Goal: Obtain resource: Obtain resource

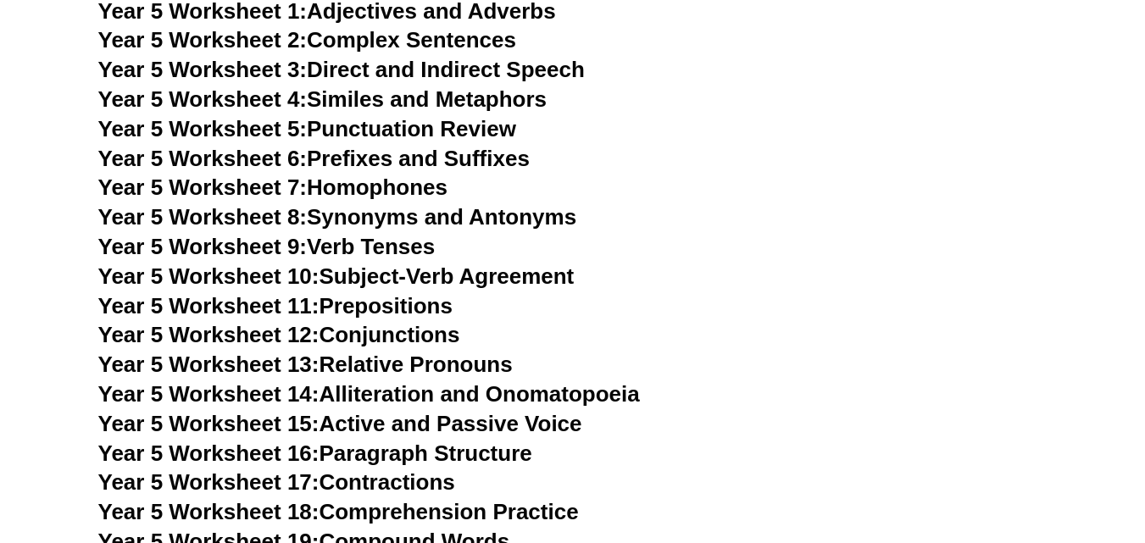
scroll to position [8469, 0]
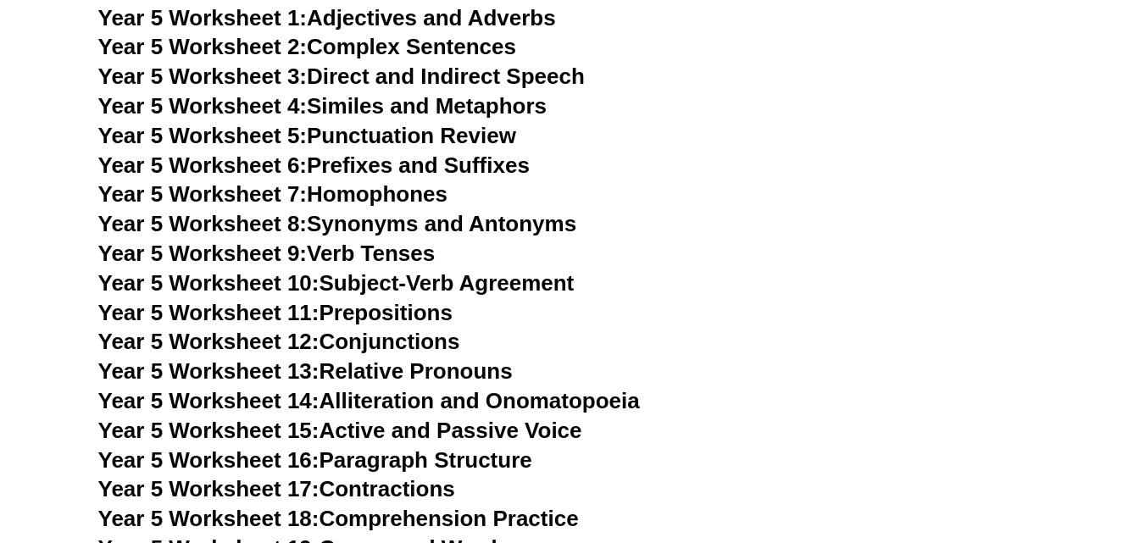
drag, startPoint x: 642, startPoint y: 85, endPoint x: 708, endPoint y: 162, distance: 101.6
click at [708, 162] on div "Year 3 English Worksheets Year 3 Comprehension Worksheet 1: Exploring the Wonde…" at bounding box center [573, 548] width 966 height 7054
click at [708, 162] on h3 "Year 5 Worksheet 6: Prefixes and Suffixes" at bounding box center [572, 166] width 949 height 29
click at [438, 104] on link "Year 5 Worksheet 4: Similes and Metaphors" at bounding box center [322, 105] width 449 height 25
click at [731, 95] on h3 "Year 5 Worksheet 4: Similes and Metaphors" at bounding box center [572, 106] width 949 height 29
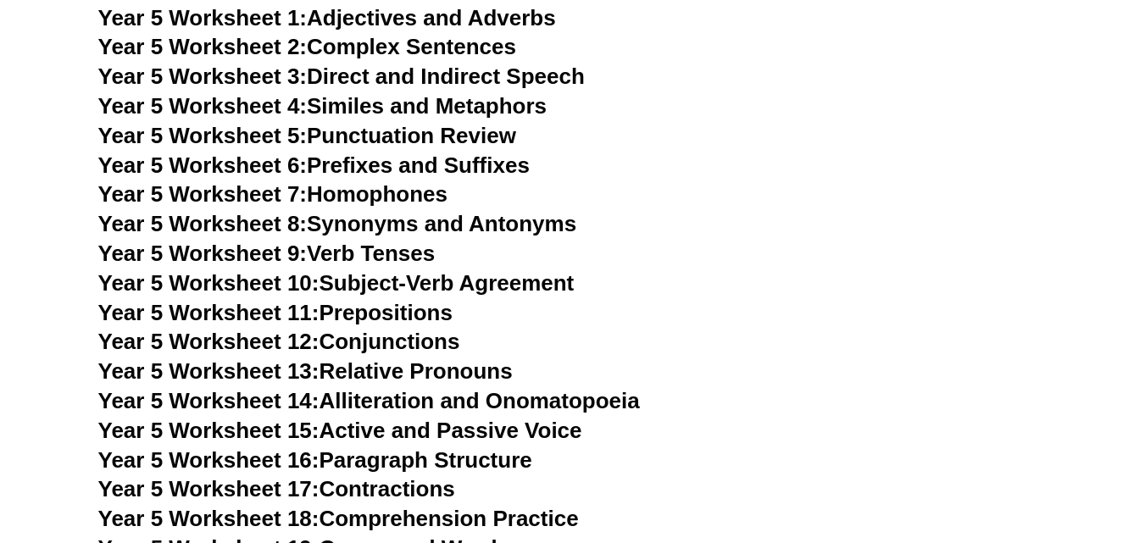
click at [497, 21] on link "Year 5 Worksheet 1: Adjectives and Adverbs" at bounding box center [327, 17] width 458 height 25
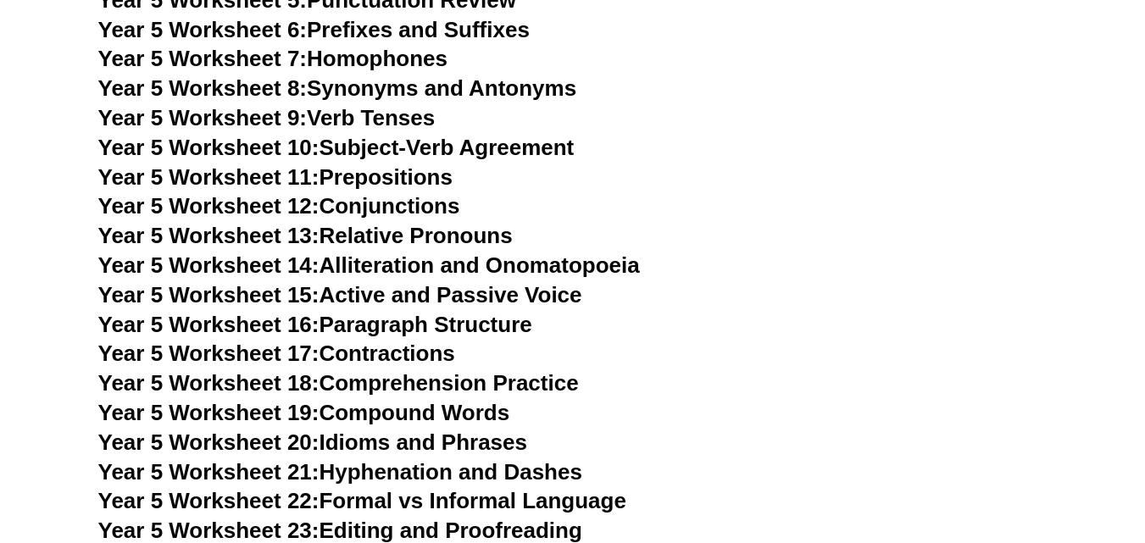
scroll to position [8680, 0]
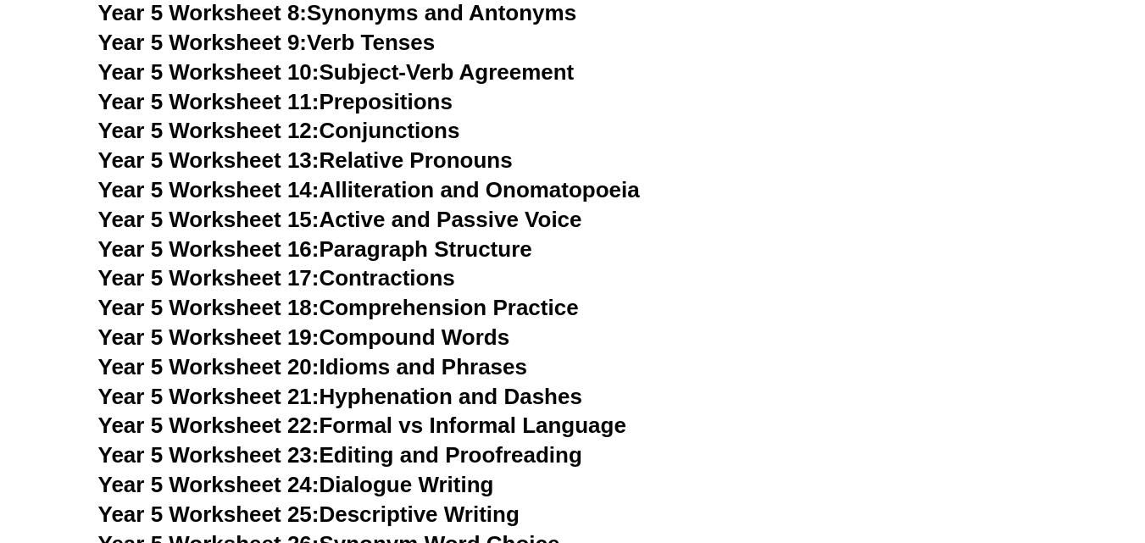
click at [401, 301] on link "Year 5 Worksheet 18: Comprehension Practice" at bounding box center [338, 307] width 481 height 25
